Goal: Task Accomplishment & Management: Complete application form

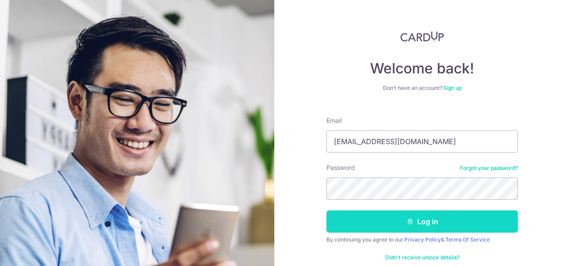
click at [345, 218] on button "Log in" at bounding box center [421, 221] width 191 height 22
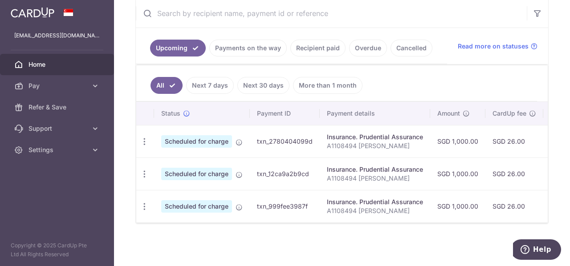
scroll to position [41, 0]
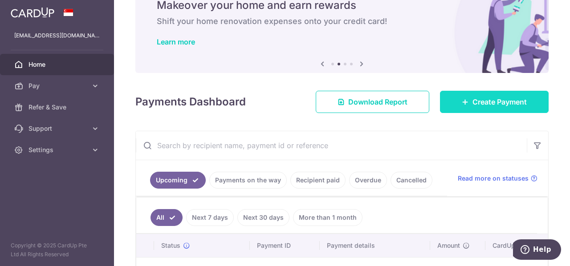
click at [497, 97] on span "Create Payment" at bounding box center [499, 102] width 54 height 11
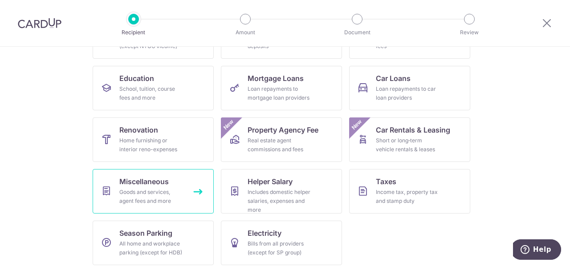
scroll to position [132, 0]
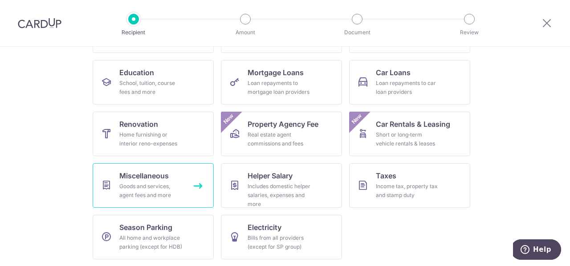
click at [147, 189] on div "Goods and services, agent fees and more" at bounding box center [151, 191] width 64 height 18
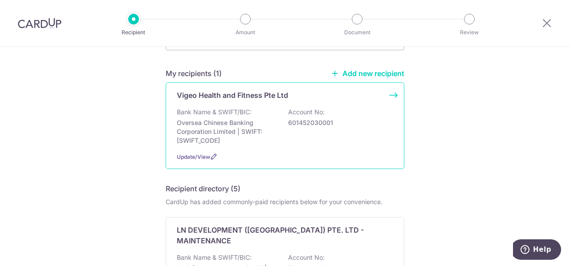
scroll to position [89, 0]
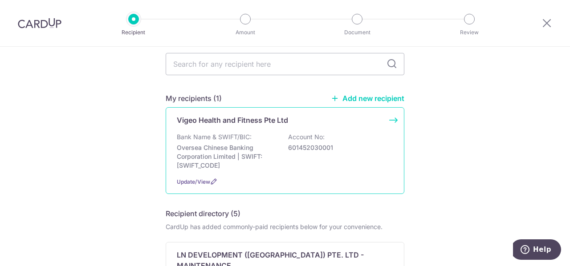
click at [225, 143] on p "Oversea Chinese Banking Corporation Limited | SWIFT: OCBCSGSGXXX" at bounding box center [227, 156] width 100 height 27
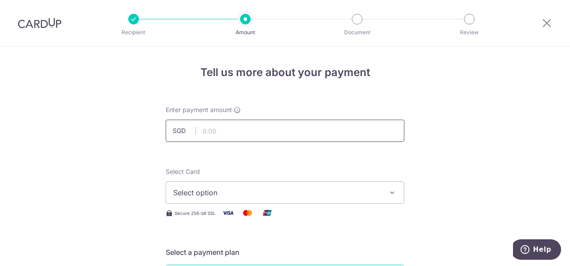
click at [224, 133] on input "text" at bounding box center [285, 131] width 239 height 22
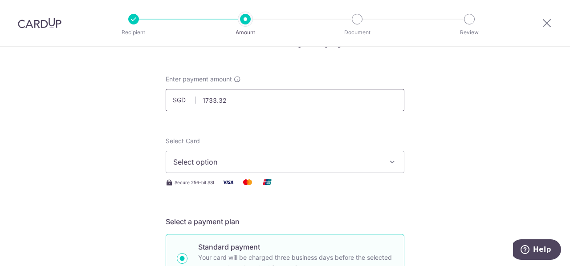
scroll to position [45, 0]
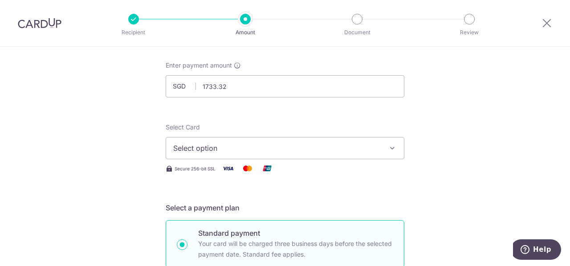
type input "1,733.32"
click at [272, 152] on span "Select option" at bounding box center [276, 148] width 207 height 11
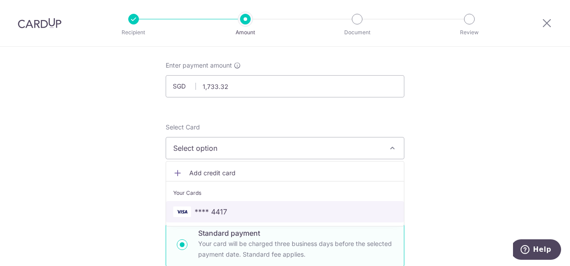
drag, startPoint x: 206, startPoint y: 212, endPoint x: 260, endPoint y: 187, distance: 59.7
click at [206, 212] on span "**** 4417" at bounding box center [210, 211] width 32 height 11
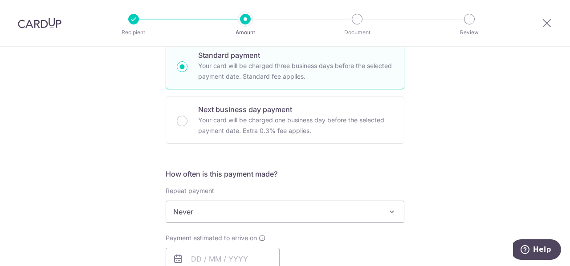
scroll to position [267, 0]
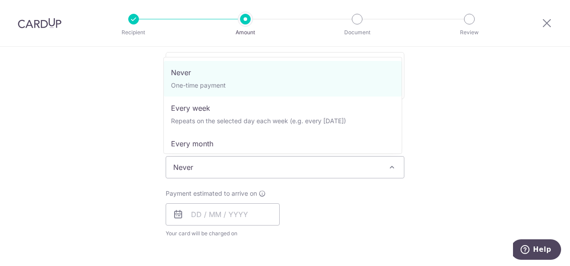
click at [284, 164] on span "Never" at bounding box center [285, 167] width 238 height 21
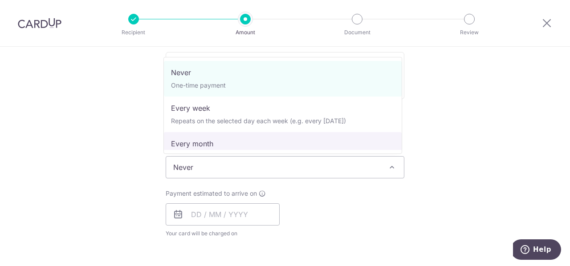
select select "3"
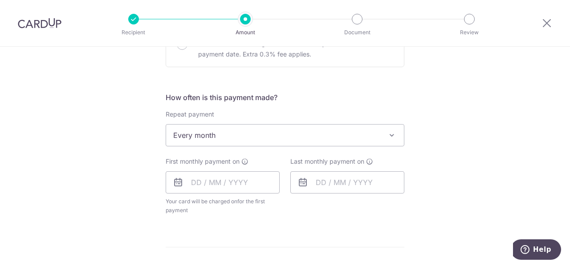
scroll to position [312, 0]
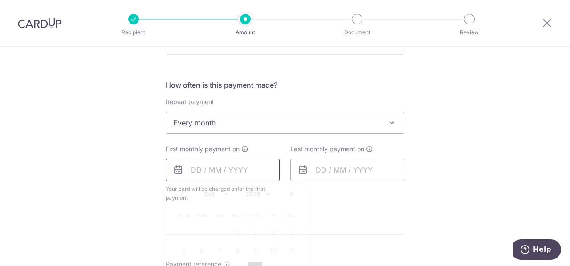
click at [192, 168] on input "text" at bounding box center [223, 170] width 114 height 22
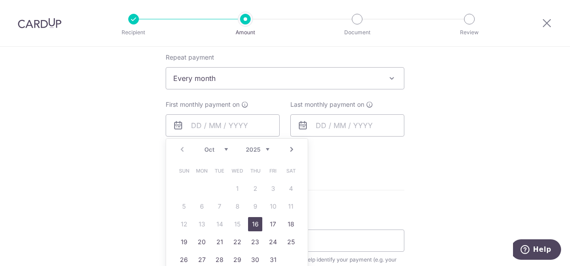
drag, startPoint x: 252, startPoint y: 225, endPoint x: 311, endPoint y: 199, distance: 63.6
click at [252, 225] on link "16" at bounding box center [255, 224] width 14 height 14
type input "[DATE]"
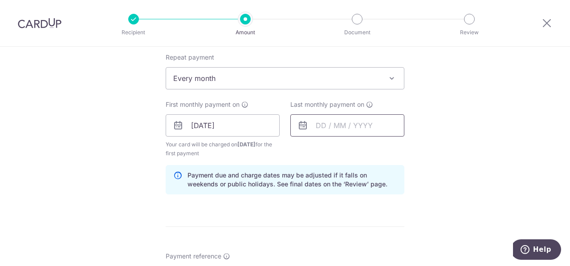
click at [320, 123] on input "text" at bounding box center [347, 125] width 114 height 22
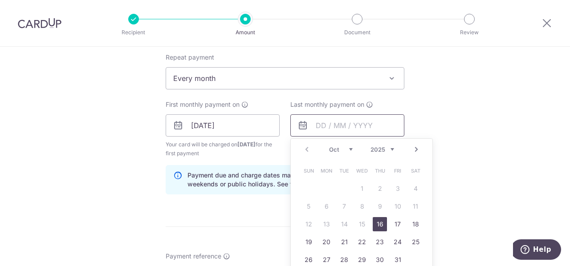
scroll to position [401, 0]
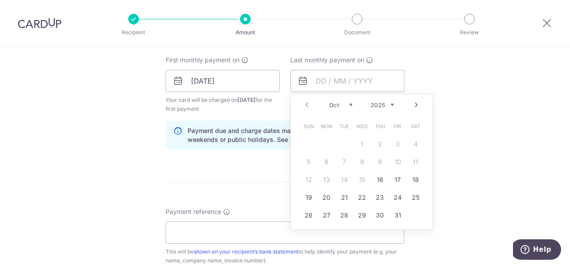
click at [414, 104] on link "Next" at bounding box center [416, 105] width 11 height 11
click at [344, 178] on link "16" at bounding box center [344, 180] width 14 height 14
type input "16/12/2025"
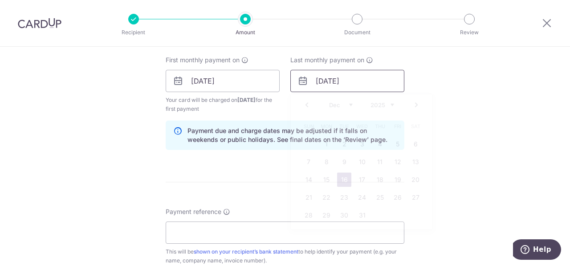
click at [326, 79] on input "16/12/2025" at bounding box center [347, 81] width 114 height 22
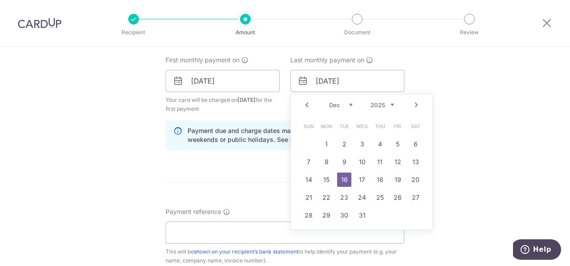
click at [304, 104] on link "Prev" at bounding box center [306, 105] width 11 height 11
click at [414, 105] on link "Next" at bounding box center [416, 105] width 11 height 11
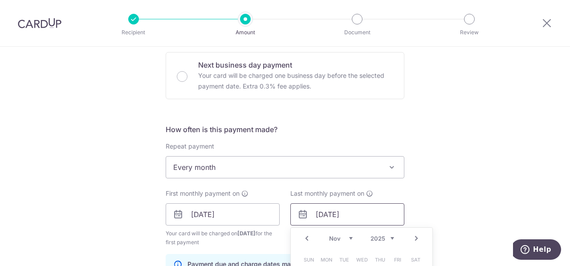
scroll to position [223, 0]
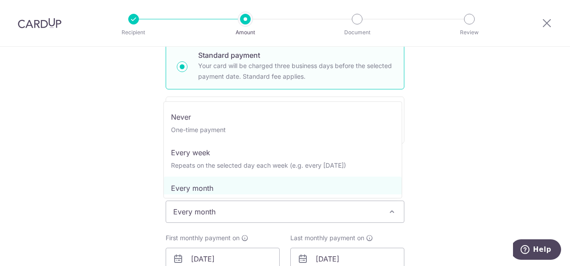
click at [266, 217] on span "Every month" at bounding box center [285, 211] width 238 height 21
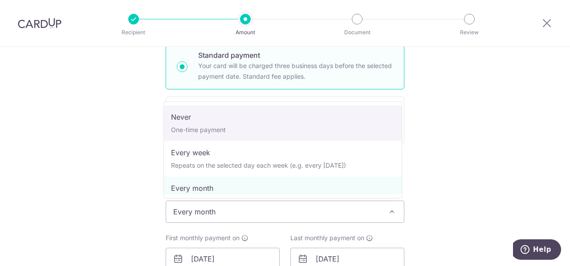
select select "1"
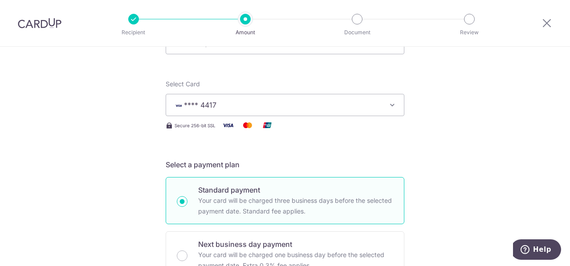
scroll to position [45, 0]
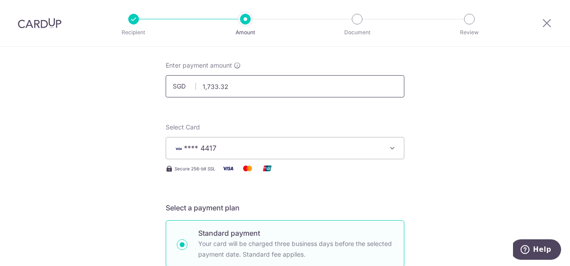
click at [242, 88] on input "1,733.32" at bounding box center [285, 86] width 239 height 22
type input "1"
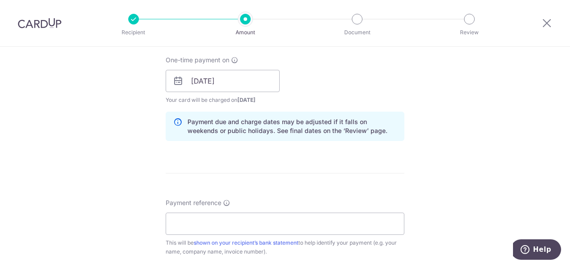
scroll to position [445, 0]
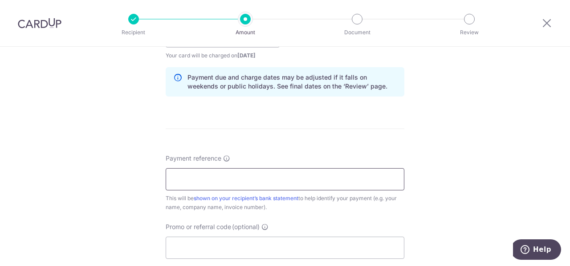
click at [196, 178] on input "Payment reference" at bounding box center [285, 179] width 239 height 22
type input "3,466.64"
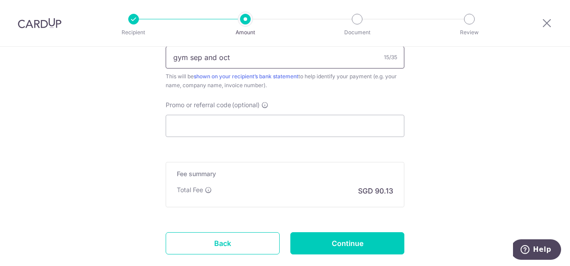
scroll to position [579, 0]
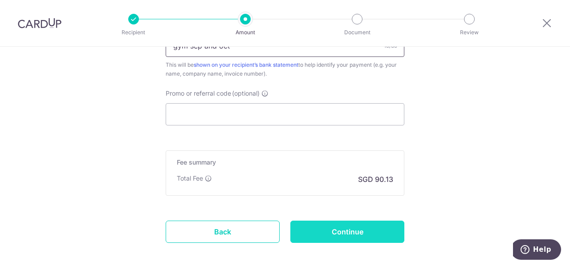
type input "gym sep and oct"
click at [305, 225] on input "Continue" at bounding box center [347, 232] width 114 height 22
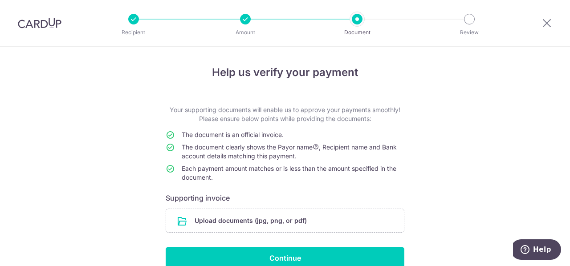
scroll to position [44, 0]
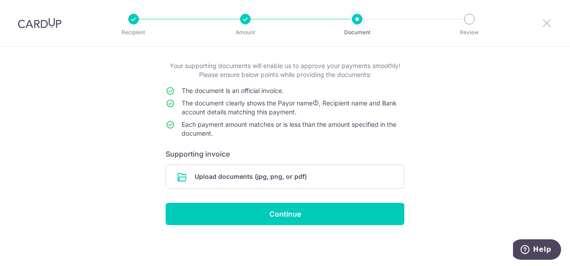
click at [546, 24] on icon at bounding box center [546, 22] width 11 height 11
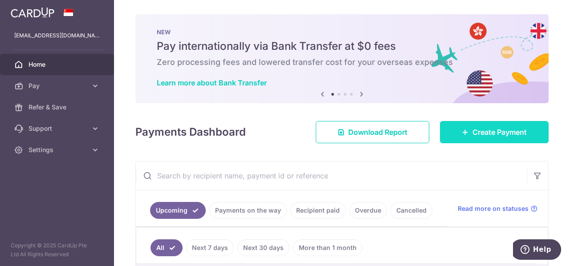
click at [463, 132] on icon at bounding box center [464, 132] width 7 height 7
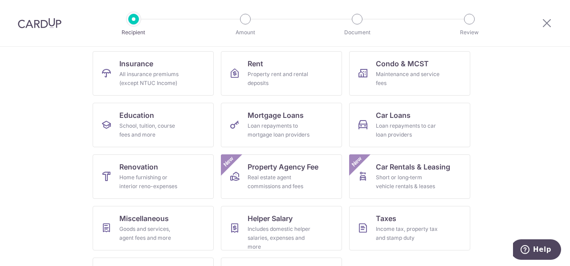
scroll to position [132, 0]
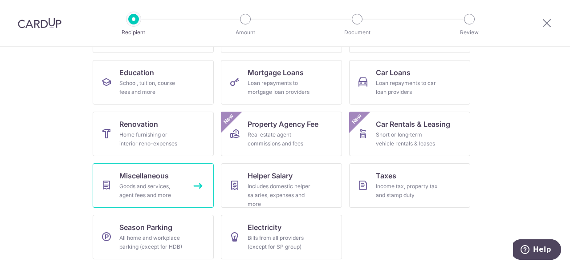
click at [136, 184] on div "Goods and services, agent fees and more" at bounding box center [151, 191] width 64 height 18
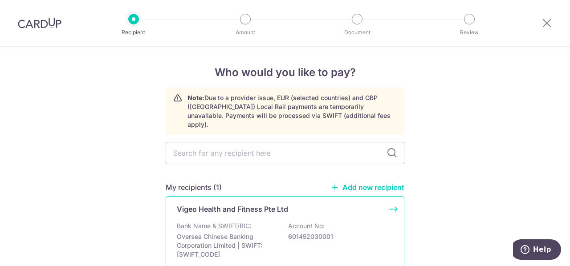
click at [229, 222] on p "Bank Name & SWIFT/BIC:" at bounding box center [214, 226] width 75 height 9
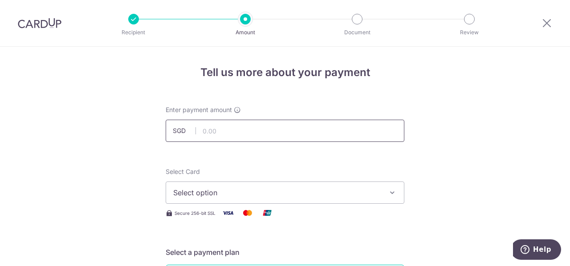
drag, startPoint x: 0, startPoint y: 0, endPoint x: 225, endPoint y: 124, distance: 256.9
click at [225, 124] on input "text" at bounding box center [285, 131] width 239 height 22
click at [247, 133] on input "1733.32" at bounding box center [285, 131] width 239 height 22
click at [220, 131] on input "1733.32" at bounding box center [285, 131] width 239 height 22
click at [239, 128] on input "1733.32" at bounding box center [285, 131] width 239 height 22
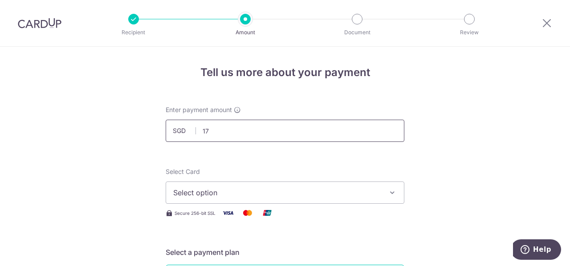
type input "1"
click at [224, 131] on input "text" at bounding box center [285, 131] width 239 height 22
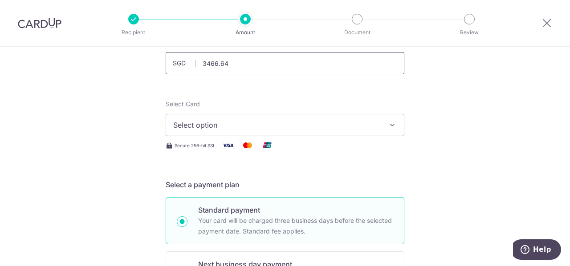
scroll to position [89, 0]
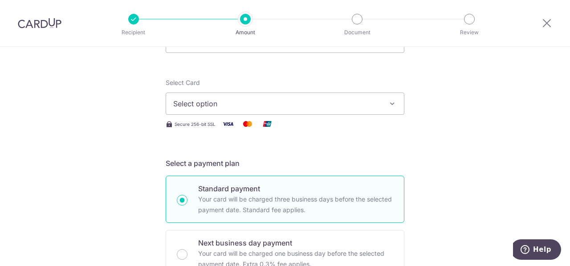
type input "3,466.64"
click at [262, 104] on span "Select option" at bounding box center [276, 103] width 207 height 11
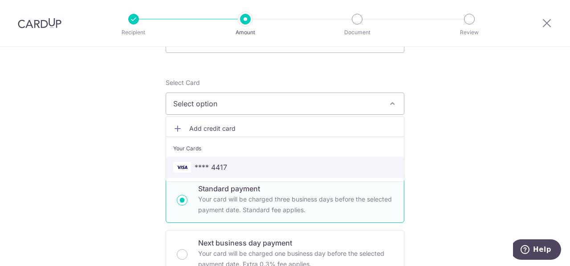
drag, startPoint x: 203, startPoint y: 163, endPoint x: 208, endPoint y: 161, distance: 5.8
click at [203, 163] on span "**** 4417" at bounding box center [210, 167] width 32 height 11
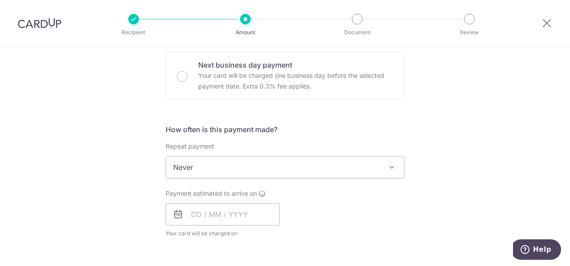
scroll to position [312, 0]
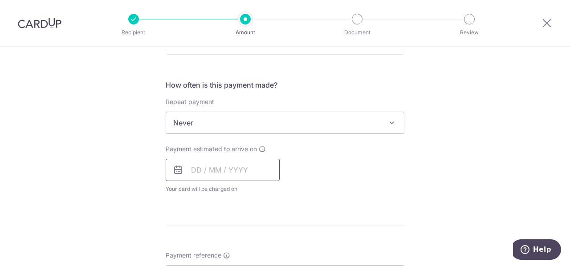
click at [195, 167] on input "text" at bounding box center [223, 170] width 114 height 22
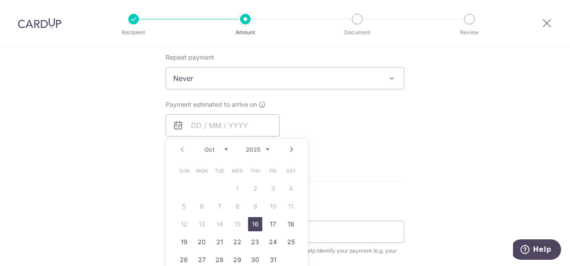
drag, startPoint x: 251, startPoint y: 226, endPoint x: 333, endPoint y: 183, distance: 92.6
click at [251, 226] on link "16" at bounding box center [255, 224] width 14 height 14
type input "16/10/2025"
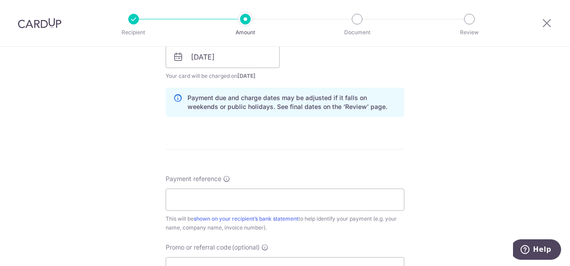
scroll to position [445, 0]
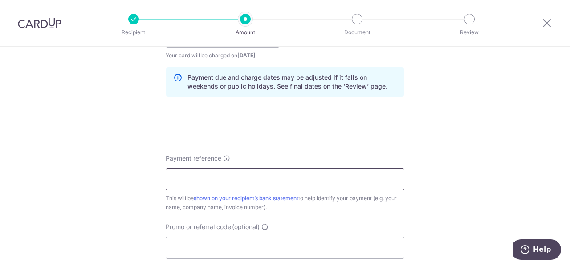
click at [196, 174] on input "Payment reference" at bounding box center [285, 179] width 239 height 22
type input "gym sep and oct"
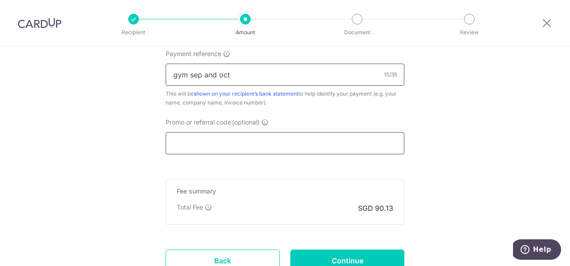
scroll to position [579, 0]
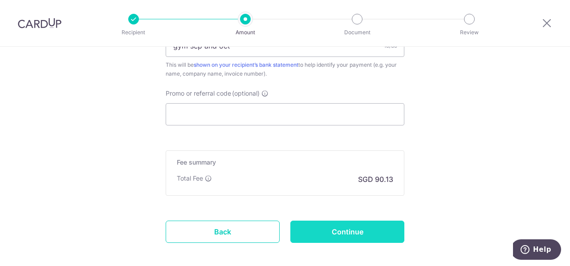
click at [341, 229] on input "Continue" at bounding box center [347, 232] width 114 height 22
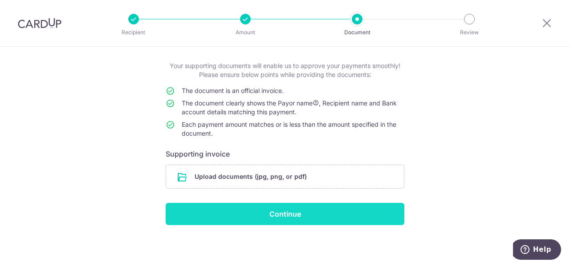
click at [268, 217] on input "Continue" at bounding box center [285, 214] width 239 height 22
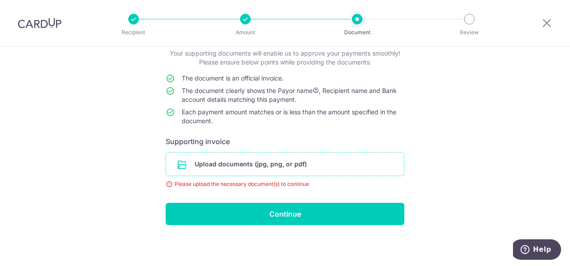
click at [220, 170] on input "file" at bounding box center [285, 164] width 238 height 23
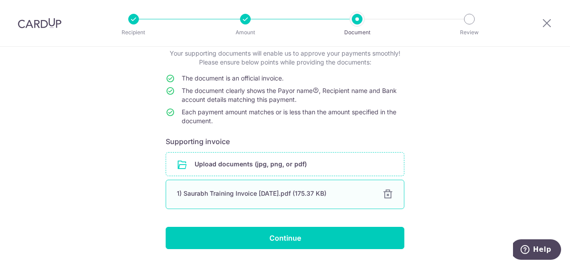
scroll to position [81, 0]
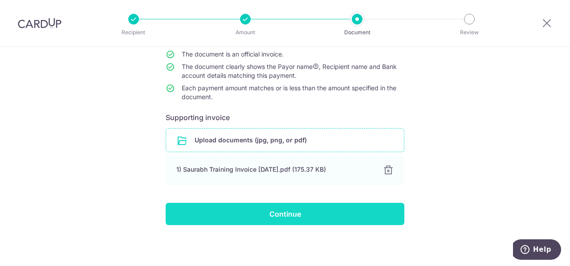
click at [287, 214] on input "Continue" at bounding box center [285, 214] width 239 height 22
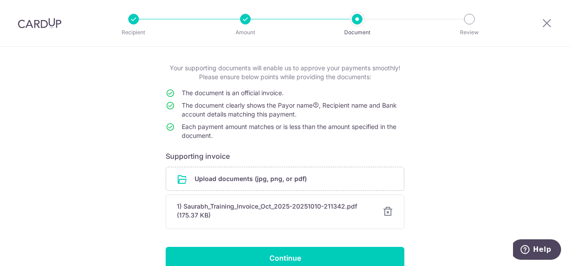
scroll to position [85, 0]
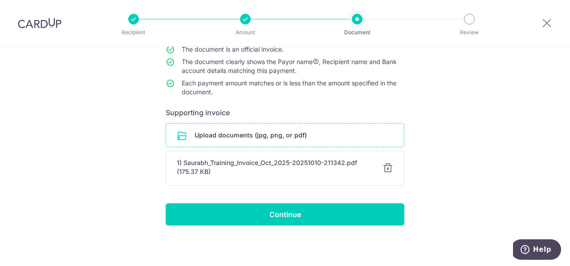
click at [274, 138] on input "file" at bounding box center [285, 135] width 238 height 23
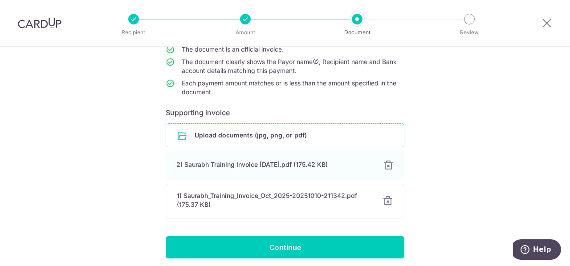
scroll to position [118, 0]
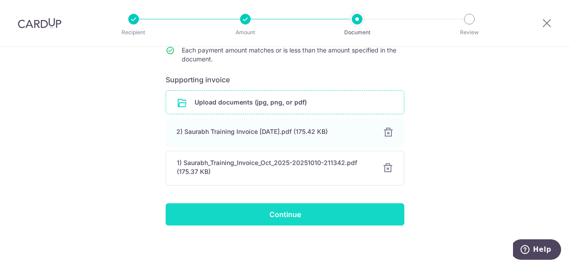
click at [297, 214] on input "Continue" at bounding box center [285, 214] width 239 height 22
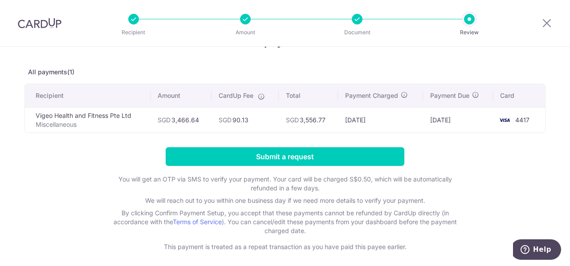
scroll to position [45, 0]
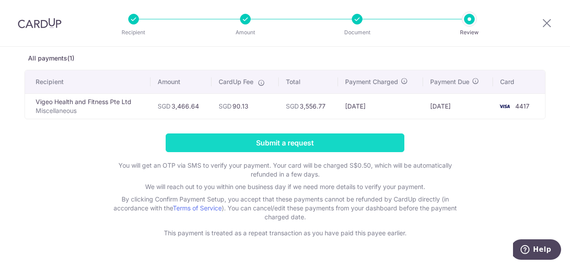
click at [288, 145] on input "Submit a request" at bounding box center [285, 143] width 239 height 19
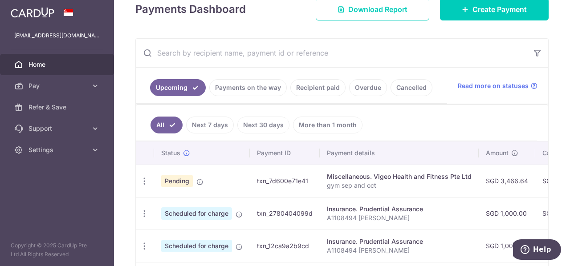
scroll to position [178, 0]
